Goal: Task Accomplishment & Management: Use online tool/utility

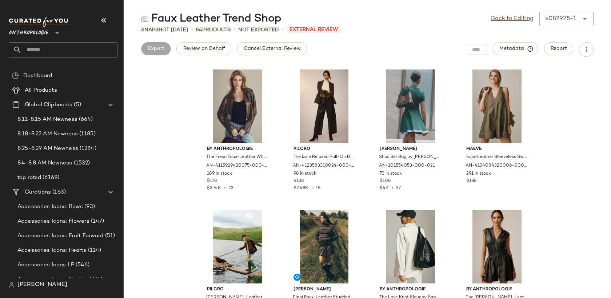
click at [58, 53] on input "text" at bounding box center [70, 49] width 96 height 15
type input "*"
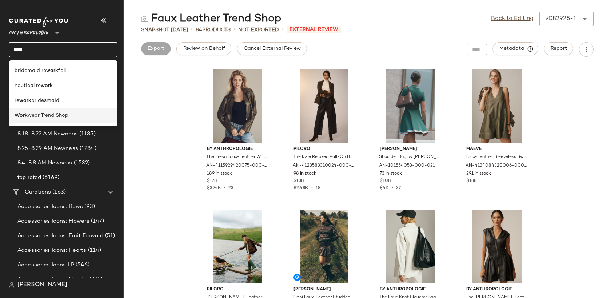
type input "****"
click at [63, 114] on span "wear Trend Shop" at bounding box center [48, 116] width 41 height 8
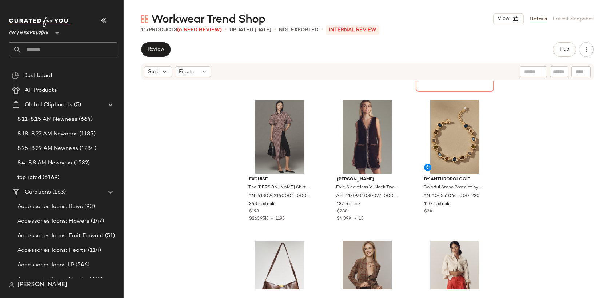
scroll to position [272, 0]
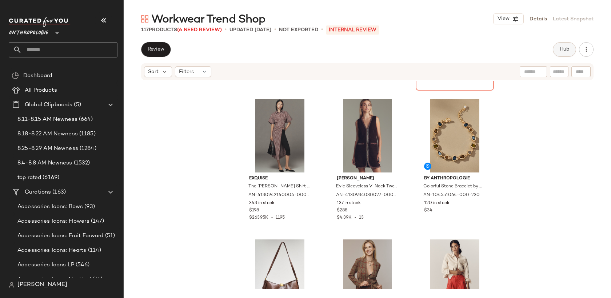
click at [558, 52] on button "Hub" at bounding box center [563, 49] width 23 height 15
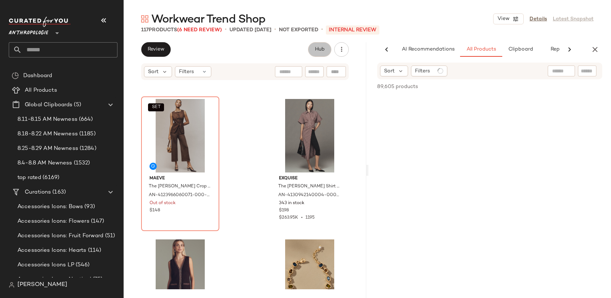
scroll to position [0, 21]
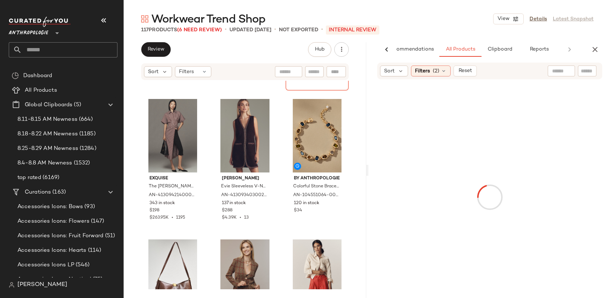
click at [559, 69] on input "text" at bounding box center [561, 71] width 19 height 8
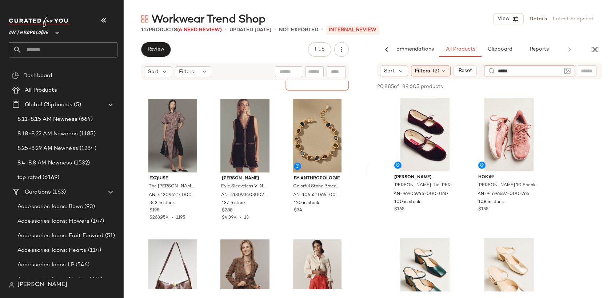
type input "******"
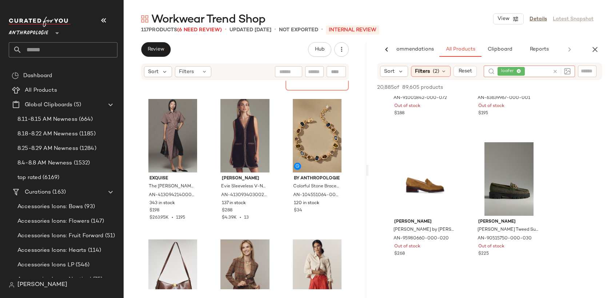
scroll to position [238, 0]
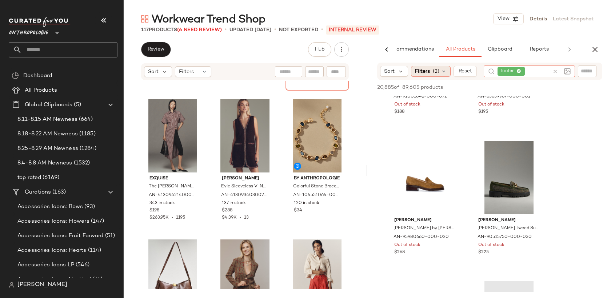
click at [431, 71] on div "Filters (2)" at bounding box center [431, 71] width 40 height 11
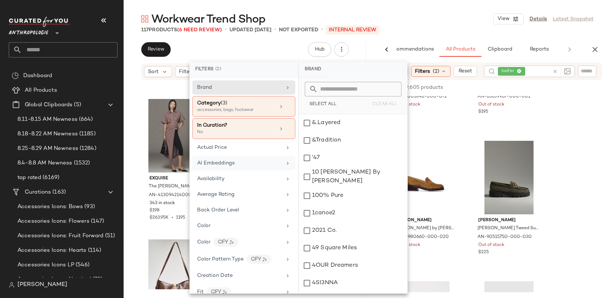
scroll to position [1, 0]
click at [242, 126] on div "In Curation?" at bounding box center [236, 124] width 78 height 8
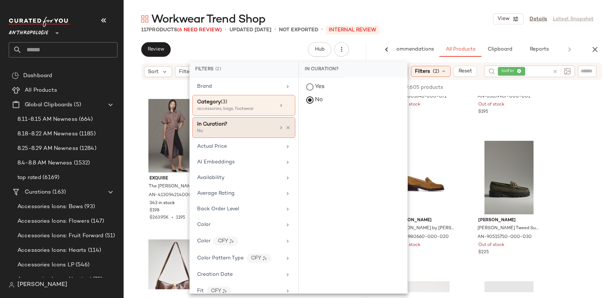
click at [241, 126] on div "In Curation?" at bounding box center [236, 124] width 78 height 8
click at [239, 180] on div "Availability" at bounding box center [239, 178] width 85 height 8
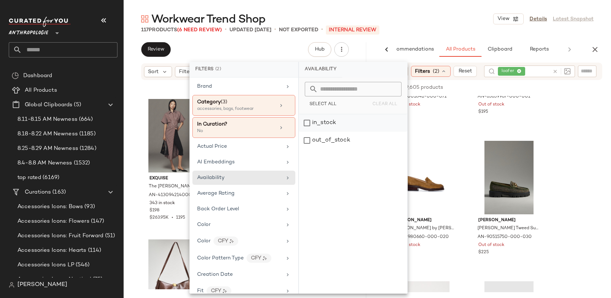
click at [335, 132] on div "in_stock" at bounding box center [353, 140] width 108 height 17
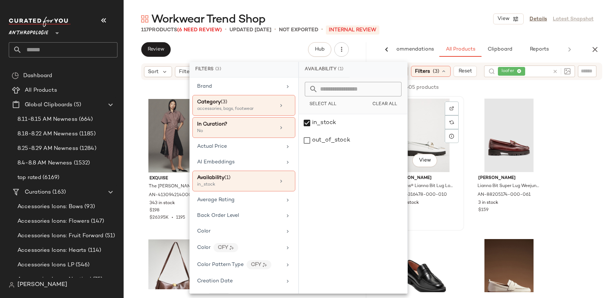
click at [463, 128] on div "View [PERSON_NAME] Weejuns® Lianna Bit Lug Loafers by [PERSON_NAME] in White, W…" at bounding box center [425, 163] width 78 height 134
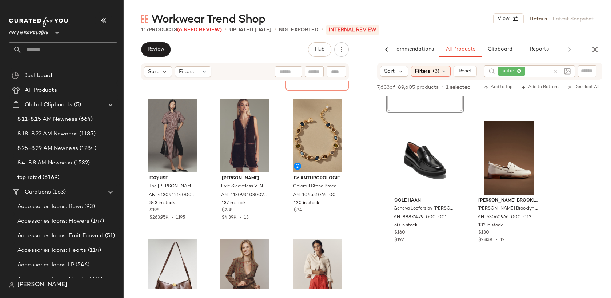
scroll to position [118, 0]
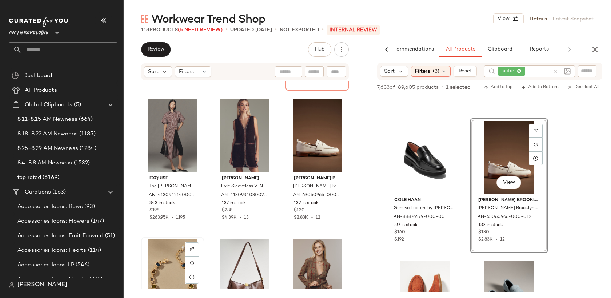
click at [164, 257] on div "View" at bounding box center [173, 275] width 58 height 73
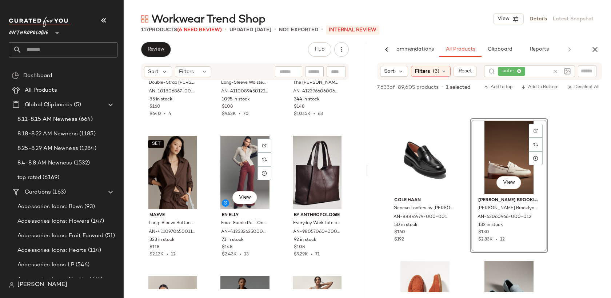
scroll to position [2020, 0]
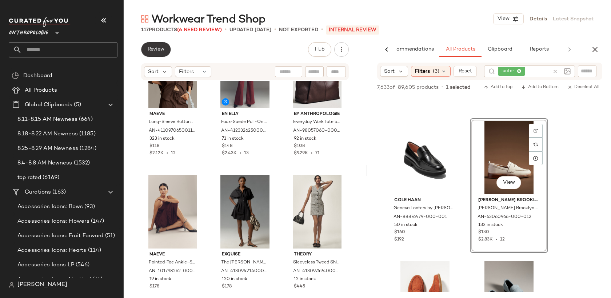
click at [158, 47] on span "Review" at bounding box center [155, 50] width 17 height 6
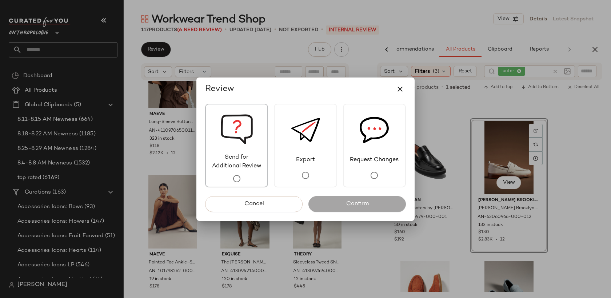
click at [235, 169] on span "Send for Additional Review" at bounding box center [236, 161] width 61 height 17
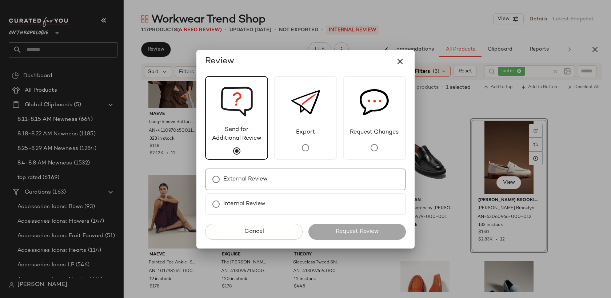
click at [266, 182] on label "External Review" at bounding box center [245, 179] width 44 height 15
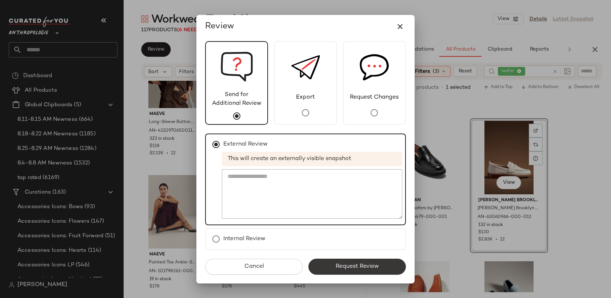
click at [344, 262] on button "Request Review" at bounding box center [356, 266] width 97 height 16
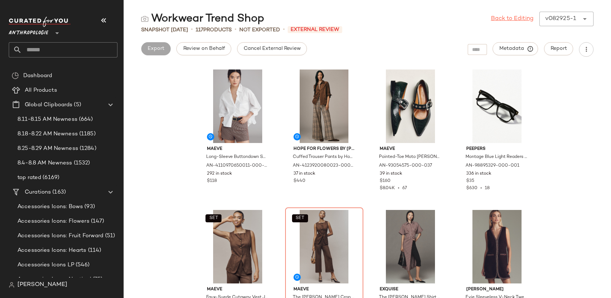
click at [524, 20] on link "Back to Editing" at bounding box center [512, 19] width 43 height 9
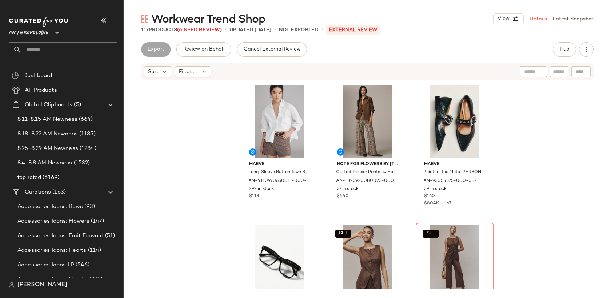
click at [534, 15] on link "Details" at bounding box center [537, 19] width 17 height 8
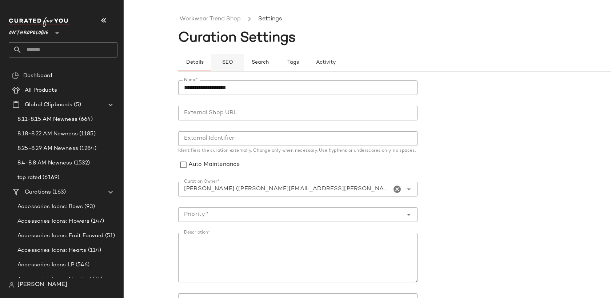
click at [226, 64] on span "SEO" at bounding box center [226, 63] width 11 height 6
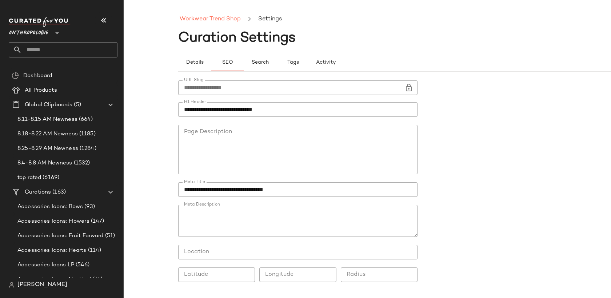
click at [204, 21] on link "Workwear Trend Shop" at bounding box center [210, 19] width 61 height 9
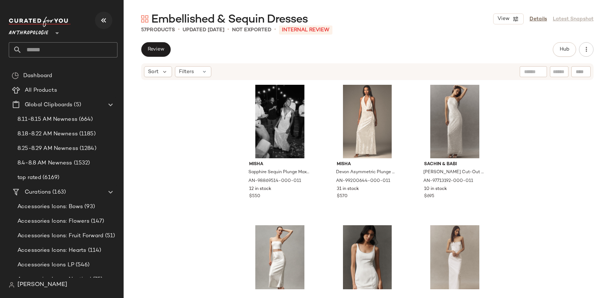
click at [104, 21] on icon "button" at bounding box center [103, 20] width 9 height 9
